Goal: Information Seeking & Learning: Learn about a topic

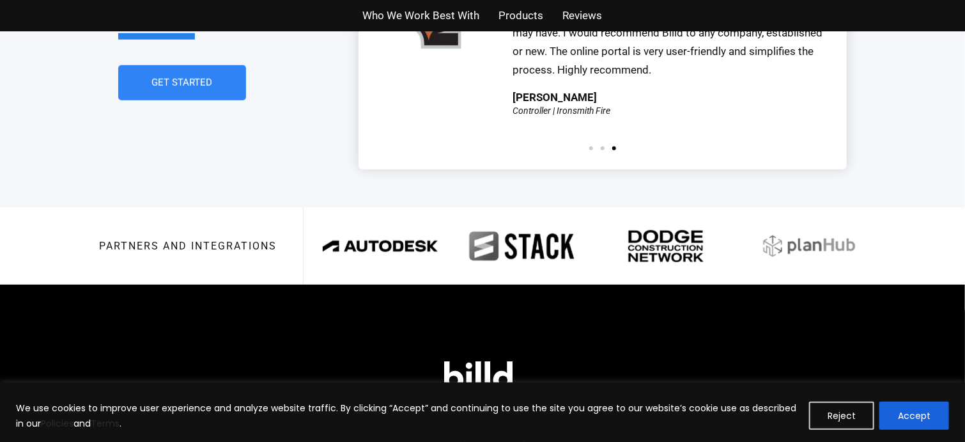
scroll to position [3045, 0]
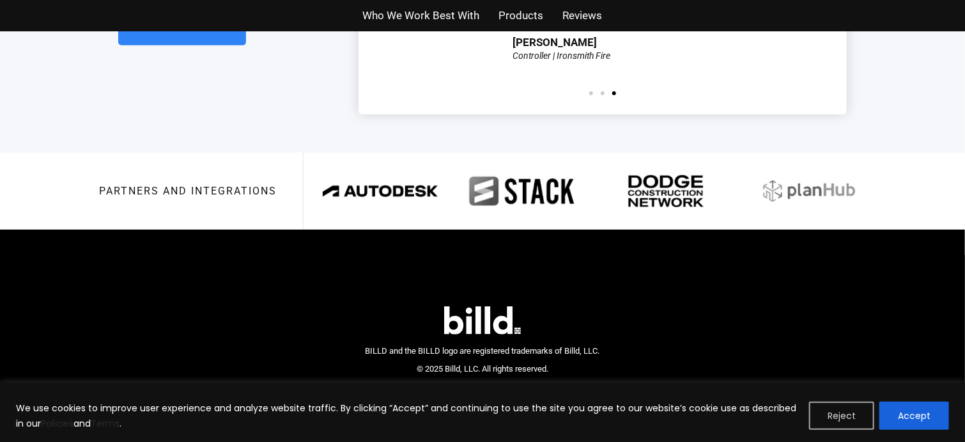
click at [841, 417] on button "Reject" at bounding box center [841, 415] width 65 height 28
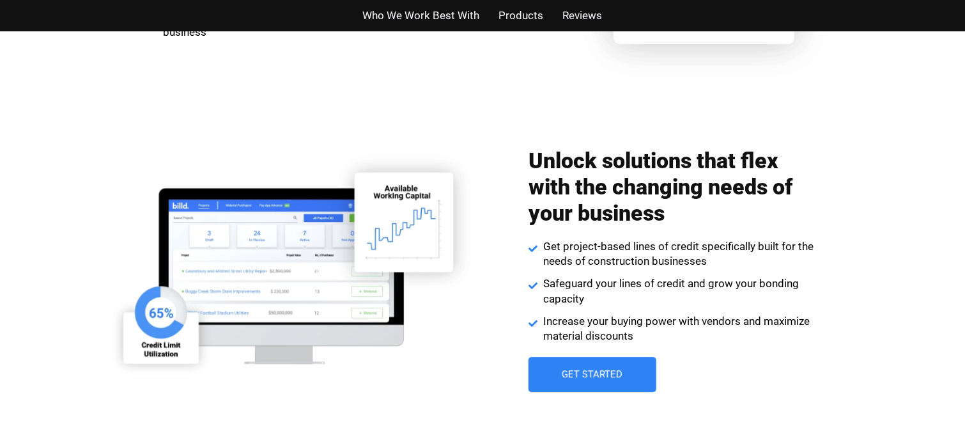
click at [478, 17] on span "Who We Work Best With" at bounding box center [421, 15] width 117 height 19
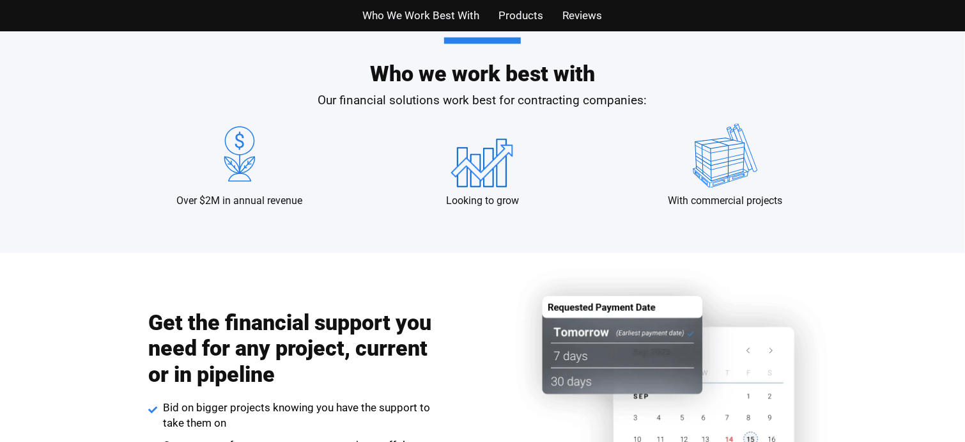
scroll to position [1236, 0]
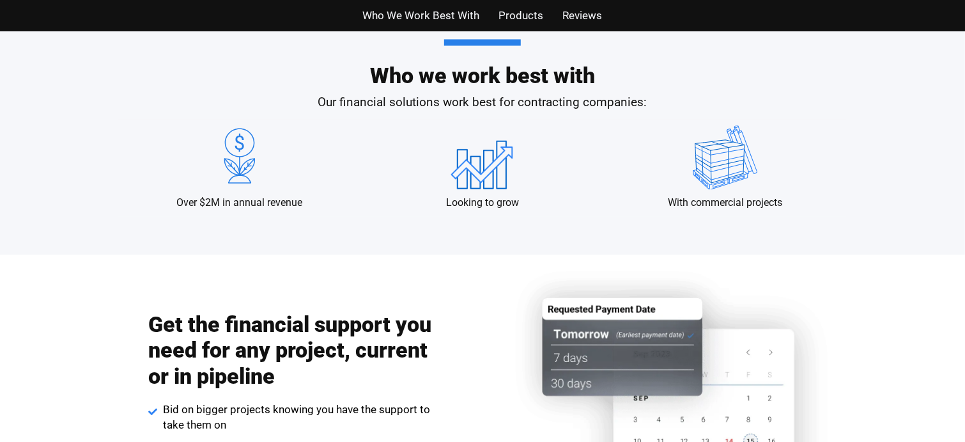
click at [709, 171] on img at bounding box center [725, 157] width 82 height 64
click at [507, 24] on span "Products" at bounding box center [521, 15] width 45 height 19
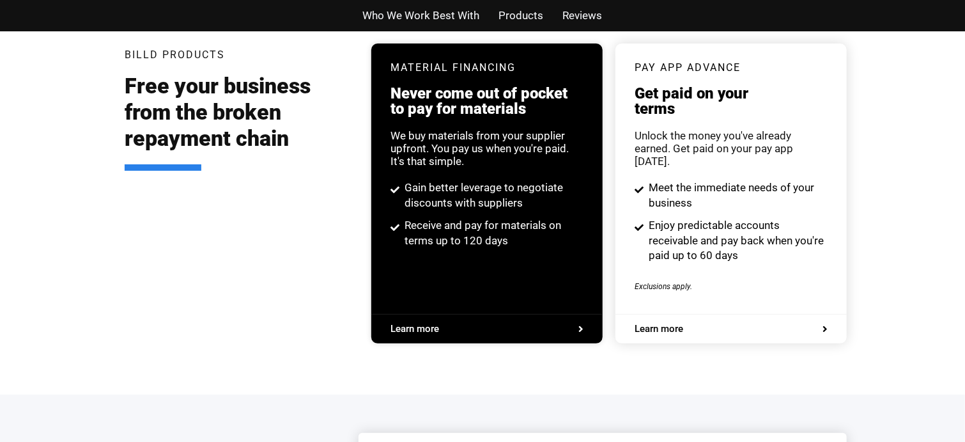
scroll to position [2436, 0]
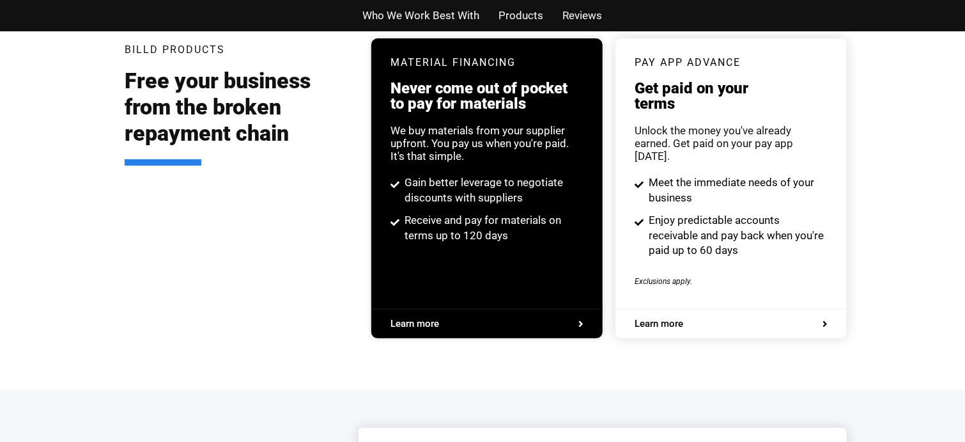
click at [598, 19] on span "Reviews" at bounding box center [583, 15] width 40 height 19
